Goal: Task Accomplishment & Management: Use online tool/utility

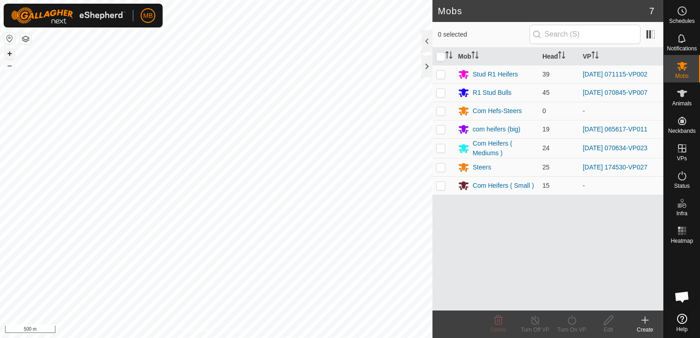
click at [8, 55] on button "+" at bounding box center [9, 53] width 11 height 11
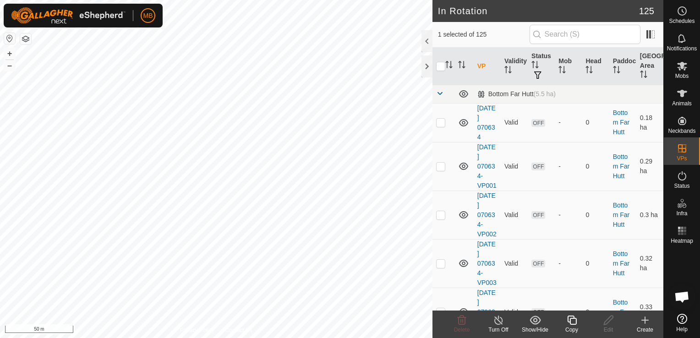
click at [573, 327] on div "Copy" at bounding box center [572, 330] width 37 height 8
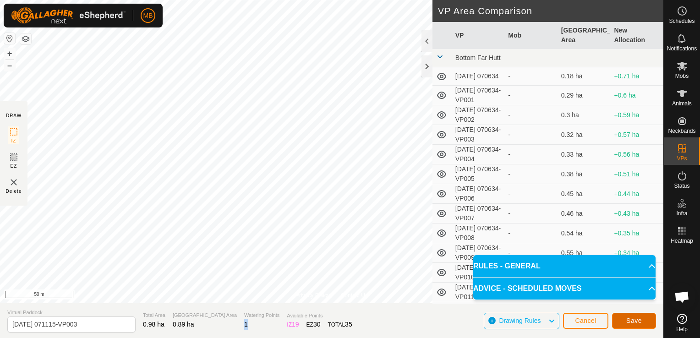
click at [633, 320] on span "Save" at bounding box center [635, 320] width 16 height 7
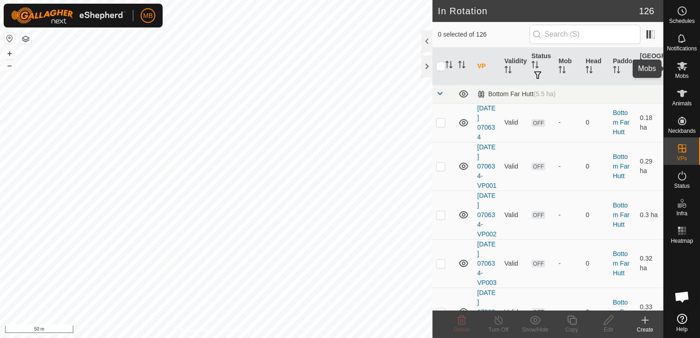
click at [686, 73] on span "Mobs" at bounding box center [682, 76] width 13 height 6
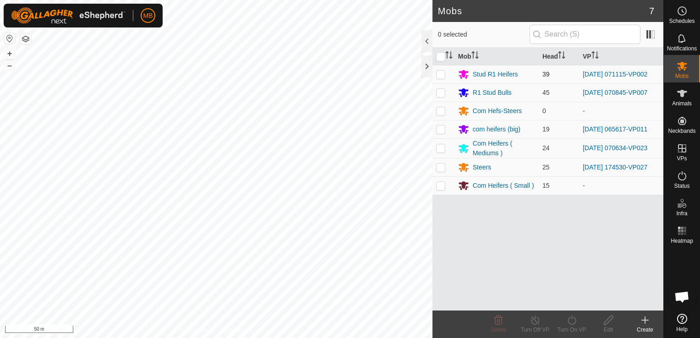
click at [439, 73] on p-checkbox at bounding box center [440, 74] width 9 height 7
checkbox input "true"
click at [569, 323] on icon at bounding box center [572, 320] width 8 height 9
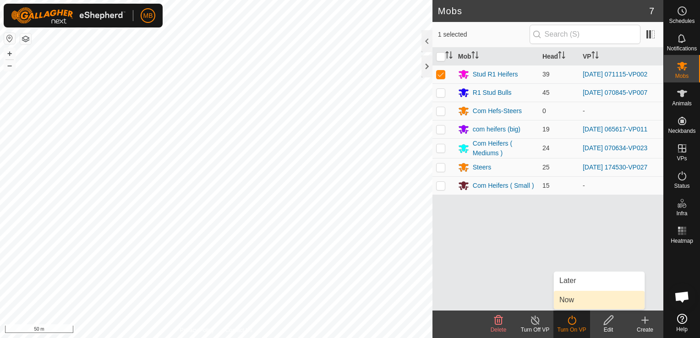
click at [576, 299] on link "Now" at bounding box center [599, 300] width 91 height 18
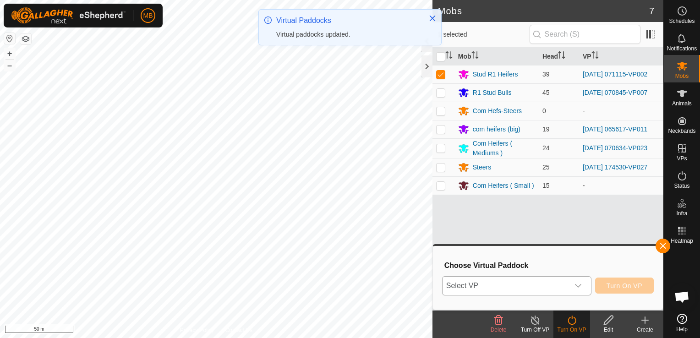
click at [590, 283] on p-select "Select VP" at bounding box center [516, 285] width 149 height 19
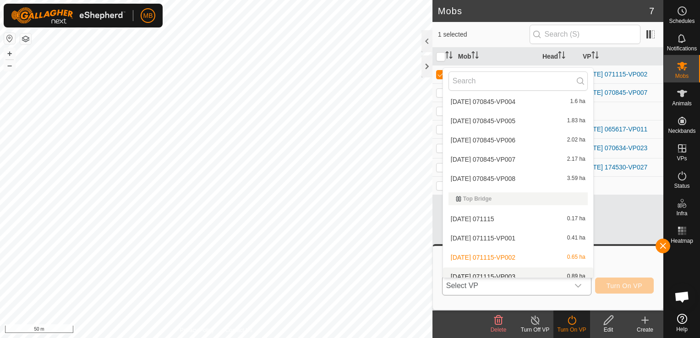
scroll to position [2412, 0]
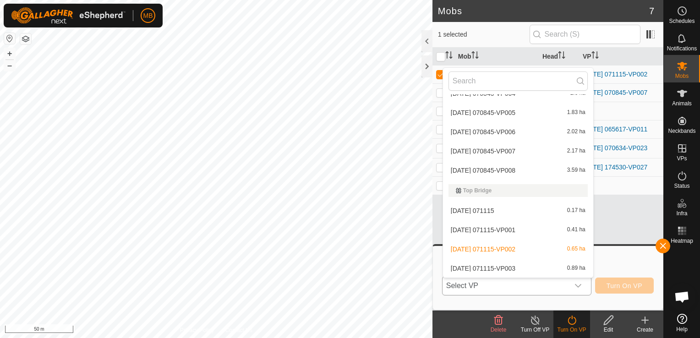
click at [556, 270] on li "[DATE] 071115-VP003 0.89 ha" at bounding box center [518, 268] width 150 height 18
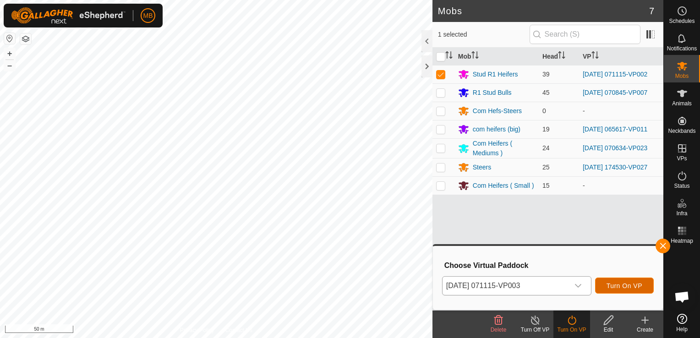
click at [627, 287] on span "Turn On VP" at bounding box center [625, 285] width 36 height 7
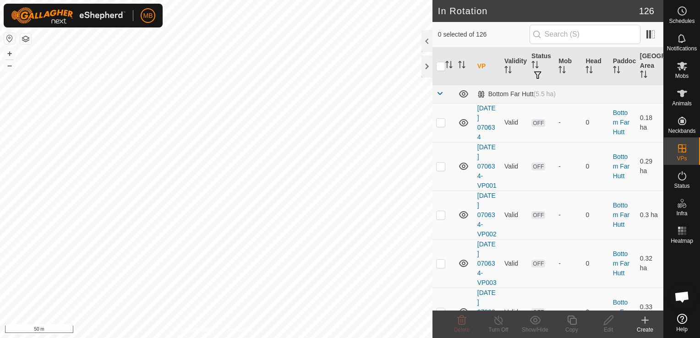
checkbox input "true"
click at [572, 324] on icon at bounding box center [572, 320] width 11 height 11
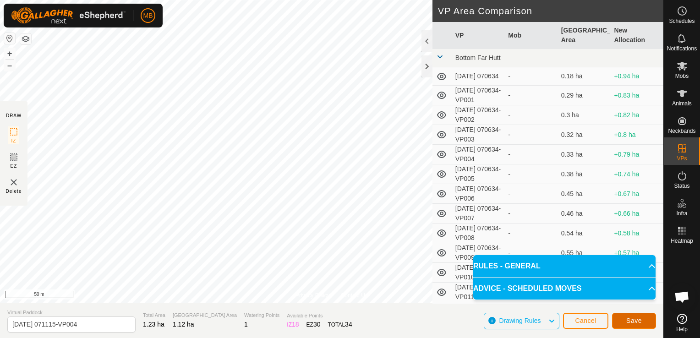
click at [633, 325] on button "Save" at bounding box center [634, 321] width 44 height 16
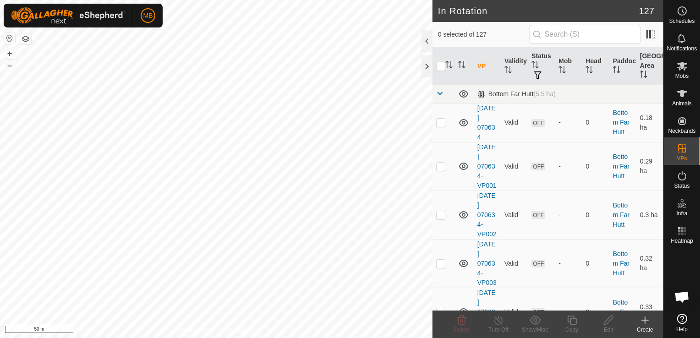
checkbox input "true"
click at [573, 323] on icon at bounding box center [572, 320] width 11 height 11
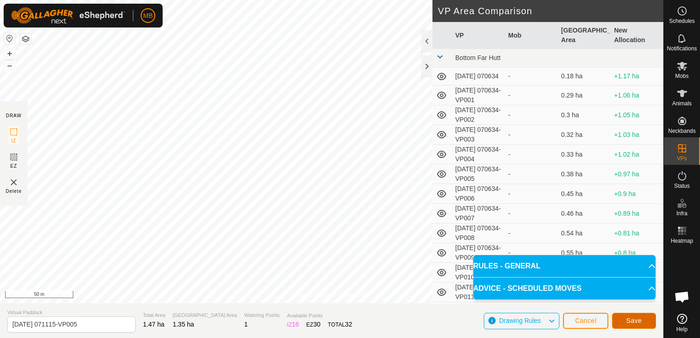
click at [635, 322] on span "Save" at bounding box center [635, 320] width 16 height 7
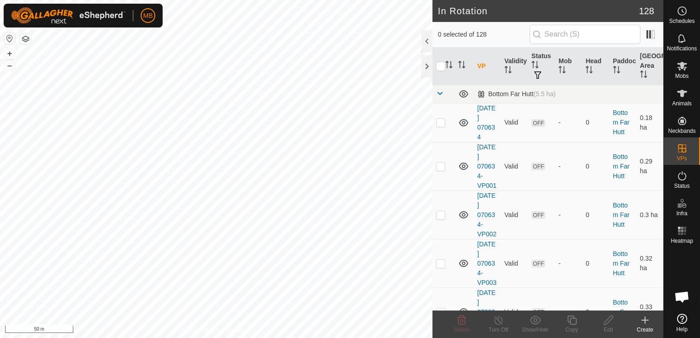
checkbox input "true"
click at [572, 324] on icon at bounding box center [572, 320] width 11 height 11
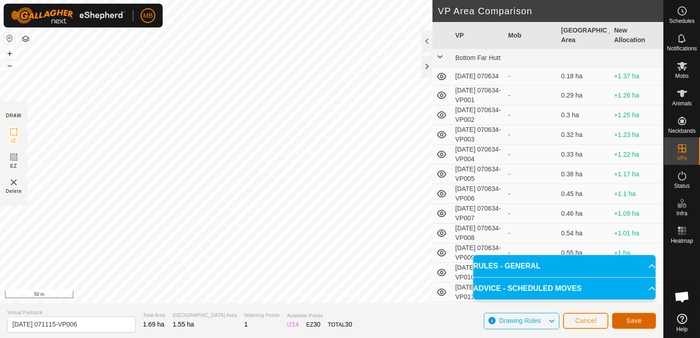
click at [629, 327] on button "Save" at bounding box center [634, 321] width 44 height 16
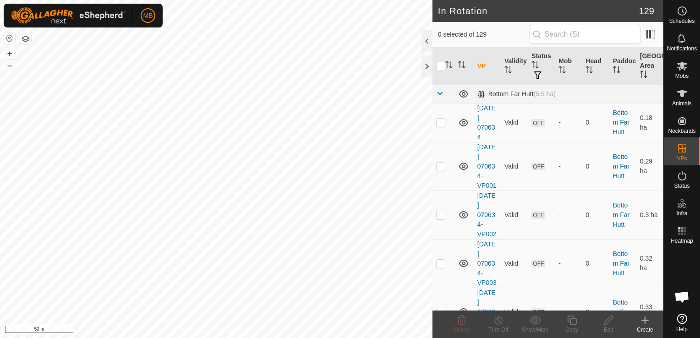
checkbox input "true"
click at [572, 326] on div "Copy" at bounding box center [572, 330] width 37 height 8
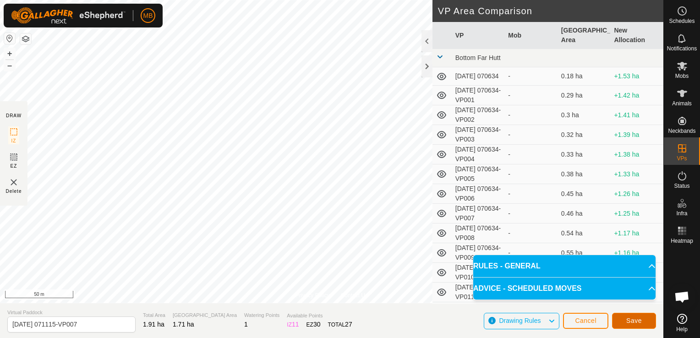
click at [636, 322] on span "Save" at bounding box center [635, 320] width 16 height 7
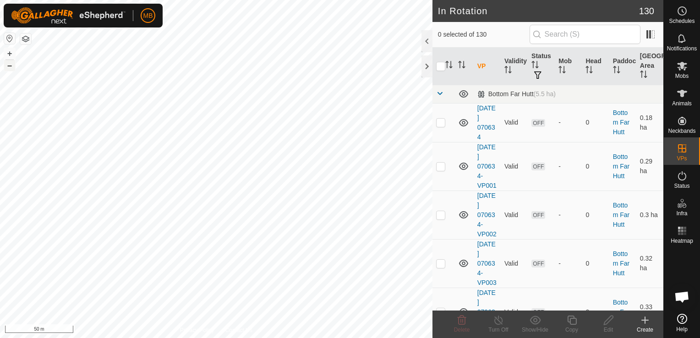
click at [11, 63] on button "–" at bounding box center [9, 65] width 11 height 11
click at [106, 338] on html "MB Schedules Notifications Mobs Animals Neckbands VPs Status Infra Heatmap Help…" at bounding box center [350, 169] width 700 height 338
click at [6, 52] on button "+" at bounding box center [9, 53] width 11 height 11
click at [7, 52] on button "+" at bounding box center [9, 53] width 11 height 11
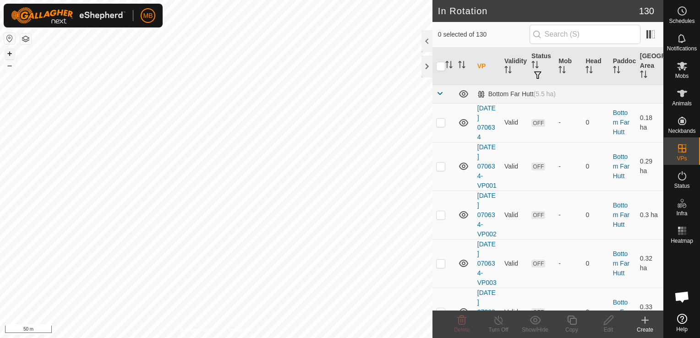
click at [7, 52] on button "+" at bounding box center [9, 53] width 11 height 11
click at [6, 67] on button "–" at bounding box center [9, 65] width 11 height 11
checkbox input "true"
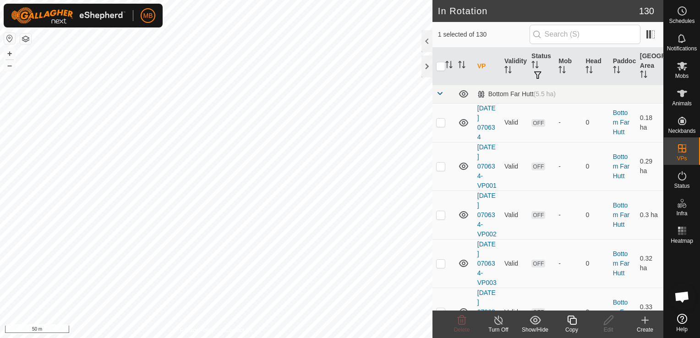
click at [570, 325] on icon at bounding box center [572, 320] width 11 height 11
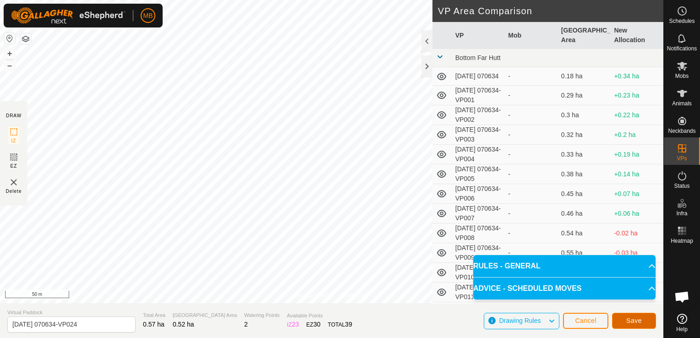
click at [638, 323] on span "Save" at bounding box center [635, 320] width 16 height 7
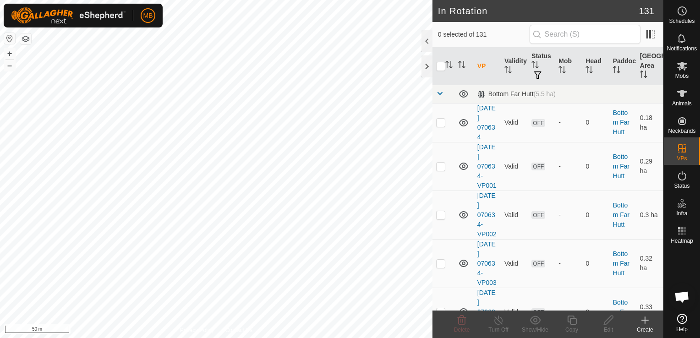
checkbox input "true"
click at [572, 320] on icon at bounding box center [572, 320] width 11 height 11
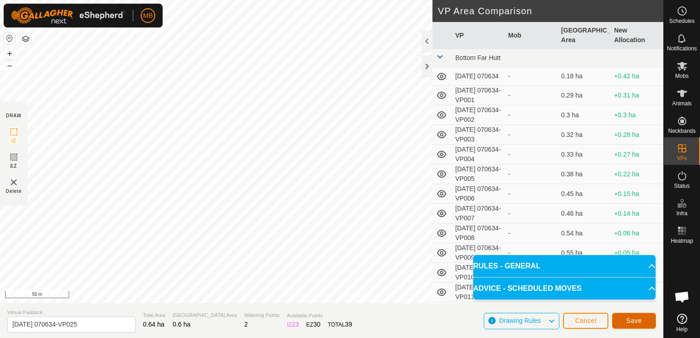
click at [626, 320] on button "Save" at bounding box center [634, 321] width 44 height 16
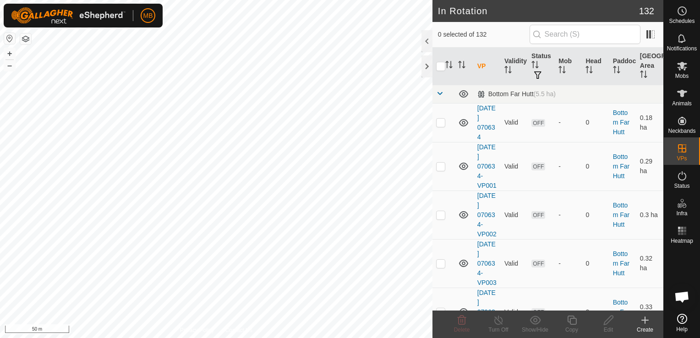
checkbox input "true"
click at [573, 325] on icon at bounding box center [572, 320] width 11 height 11
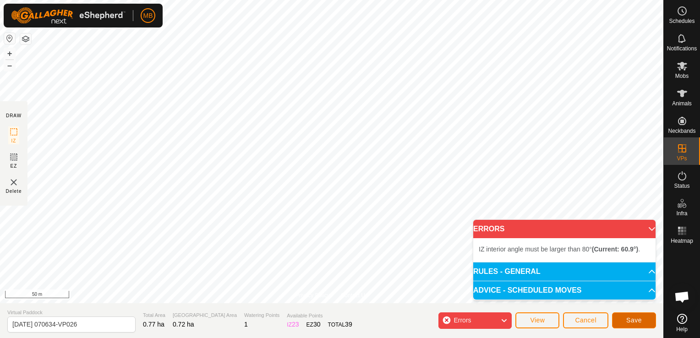
click at [645, 323] on button "Save" at bounding box center [634, 321] width 44 height 16
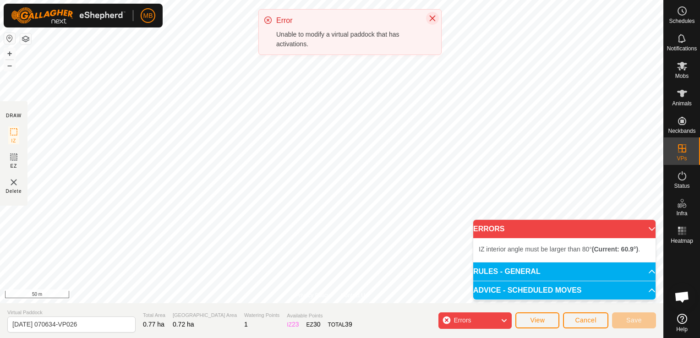
click at [432, 19] on icon "Close" at bounding box center [433, 19] width 6 height 6
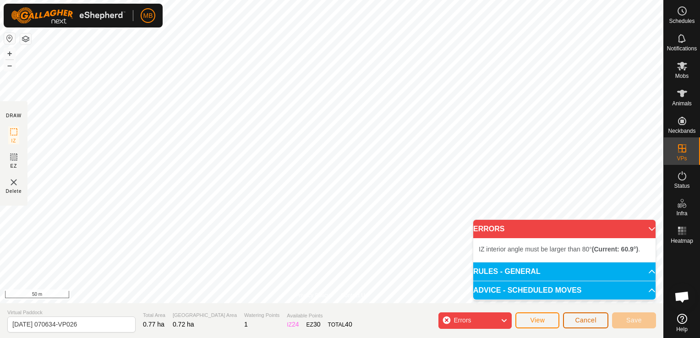
click at [585, 322] on span "Cancel" at bounding box center [586, 320] width 22 height 7
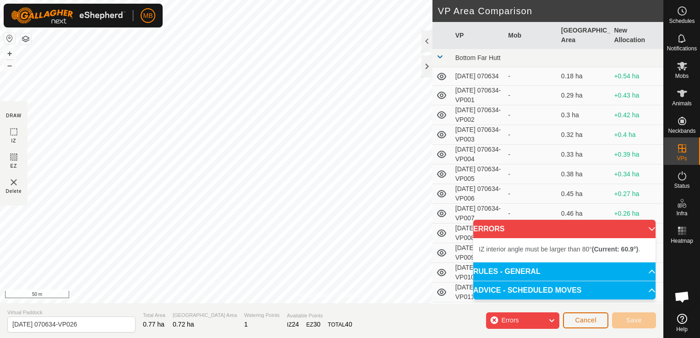
click at [577, 325] on button "Cancel" at bounding box center [585, 321] width 45 height 16
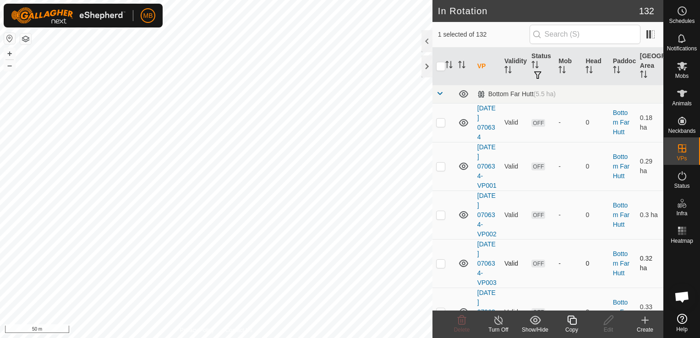
checkbox input "false"
checkbox input "true"
checkbox input "false"
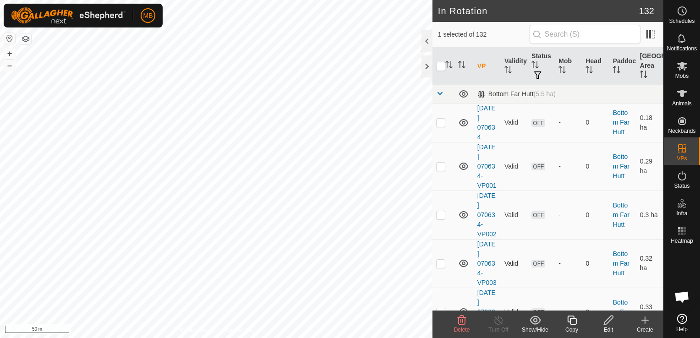
checkbox input "true"
checkbox input "false"
click at [13, 62] on button "–" at bounding box center [9, 65] width 11 height 11
click at [686, 180] on icon at bounding box center [682, 176] width 11 height 11
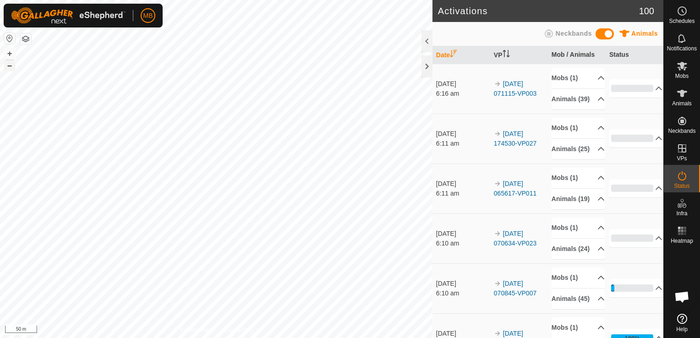
click at [6, 69] on button "–" at bounding box center [9, 65] width 11 height 11
